Goal: Navigation & Orientation: Find specific page/section

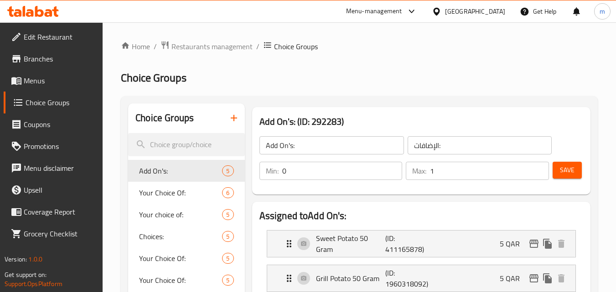
click at [493, 11] on div "[GEOGRAPHIC_DATA]" at bounding box center [475, 11] width 60 height 10
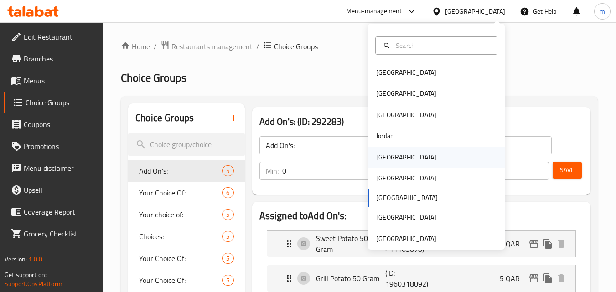
click at [376, 157] on div "[GEOGRAPHIC_DATA]" at bounding box center [406, 157] width 60 height 10
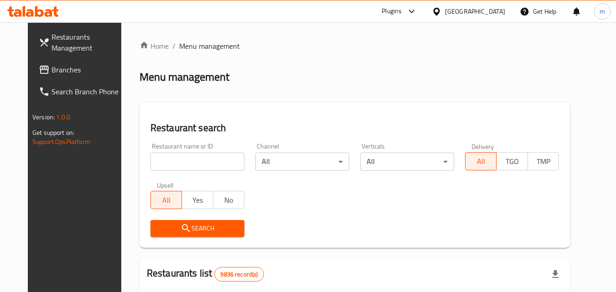
click at [52, 68] on span "Branches" at bounding box center [88, 69] width 72 height 11
